Goal: Information Seeking & Learning: Check status

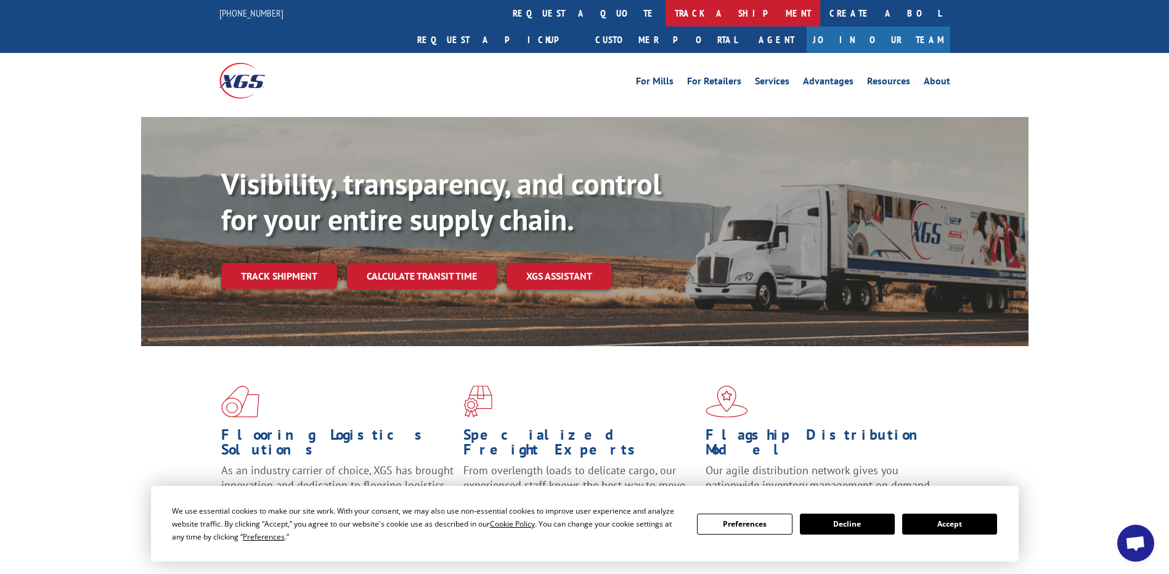
click at [665, 7] on link "track a shipment" at bounding box center [742, 13] width 155 height 26
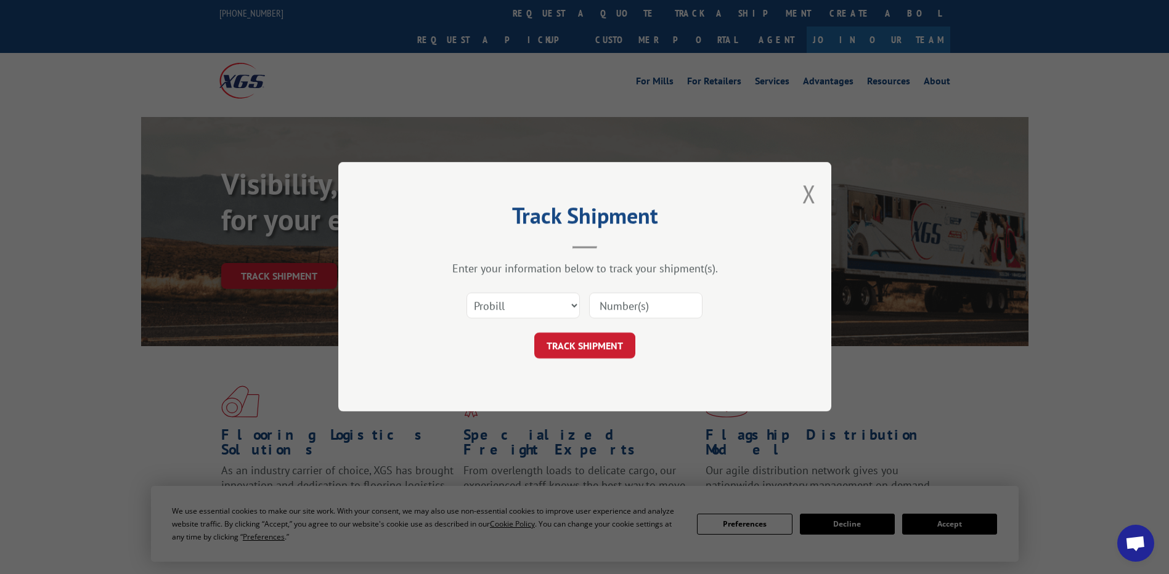
click at [631, 314] on input at bounding box center [645, 306] width 113 height 26
paste input "17636742"
type input "17636742"
click at [591, 338] on button "TRACK SHIPMENT" at bounding box center [584, 346] width 101 height 26
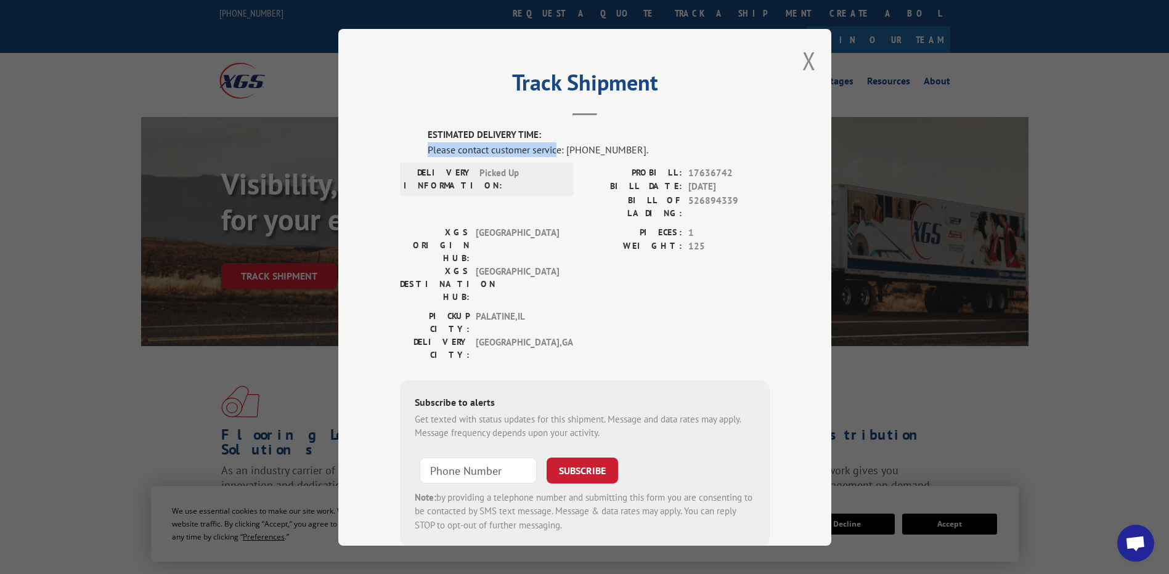
drag, startPoint x: 418, startPoint y: 148, endPoint x: 550, endPoint y: 149, distance: 132.5
click at [550, 149] on div "ESTIMATED DELIVERY TIME: Please contact customer service: [PHONE_NUMBER]. DELIV…" at bounding box center [585, 337] width 370 height 419
drag, startPoint x: 550, startPoint y: 149, endPoint x: 561, endPoint y: 188, distance: 40.4
click at [561, 188] on div "DELIVERY INFORMATION: Picked Up" at bounding box center [487, 179] width 166 height 26
drag, startPoint x: 430, startPoint y: 167, endPoint x: 517, endPoint y: 177, distance: 88.0
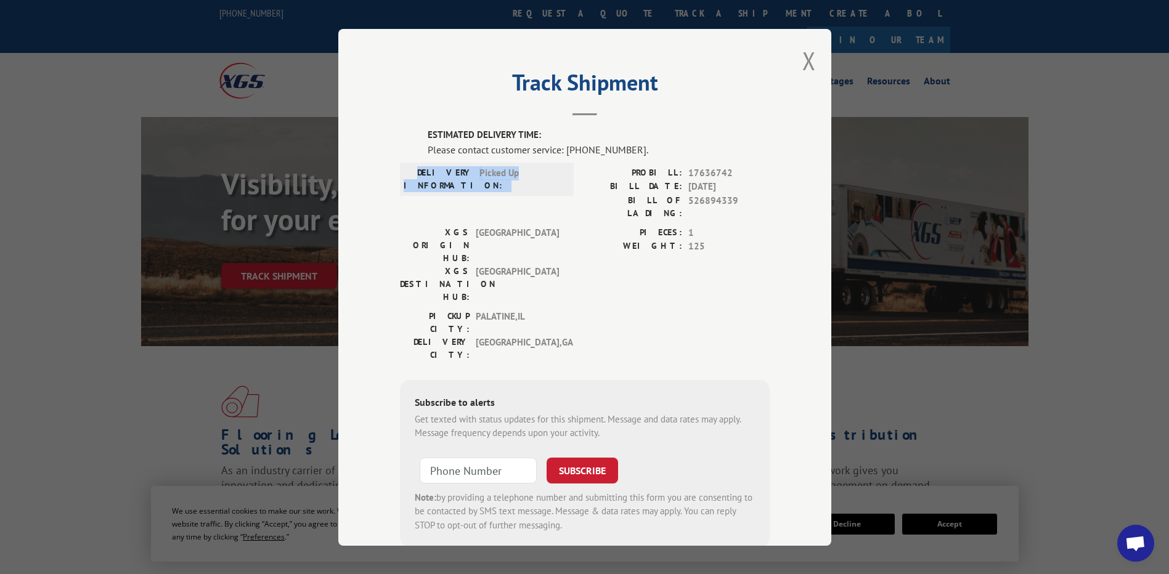
click at [517, 177] on div "DELIVERY INFORMATION: Picked Up" at bounding box center [487, 179] width 166 height 26
copy div "DELIVERY INFORMATION: Picked Up"
click at [517, 177] on span "Picked Up" at bounding box center [520, 179] width 83 height 26
drag, startPoint x: 431, startPoint y: 166, endPoint x: 524, endPoint y: 169, distance: 93.7
click at [524, 169] on div "DELIVERY INFORMATION: Picked Up" at bounding box center [487, 179] width 166 height 26
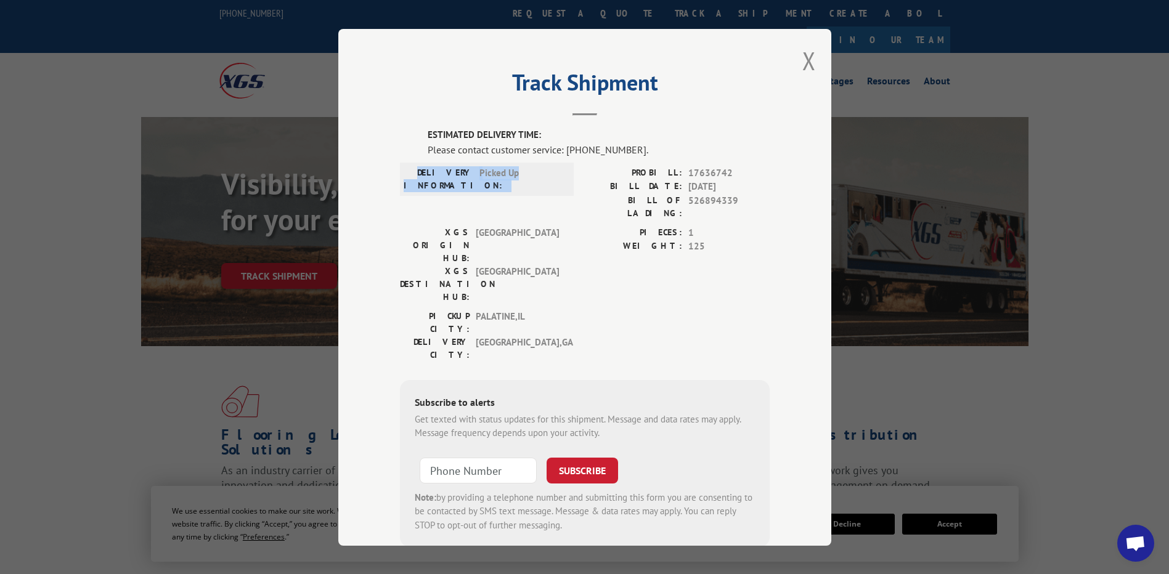
copy div "DELIVERY INFORMATION: Picked Up"
